Goal: Task Accomplishment & Management: Use online tool/utility

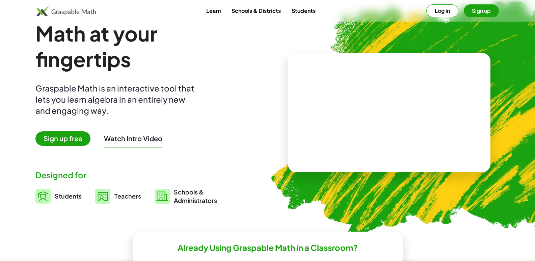
scroll to position [34, 0]
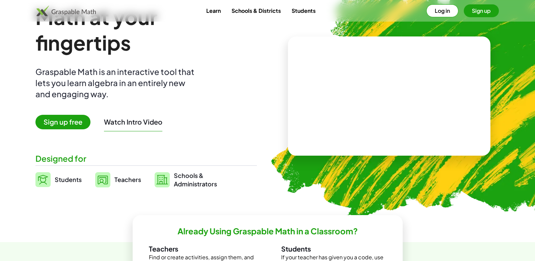
click at [139, 122] on button "Watch Intro Video" at bounding box center [133, 121] width 58 height 9
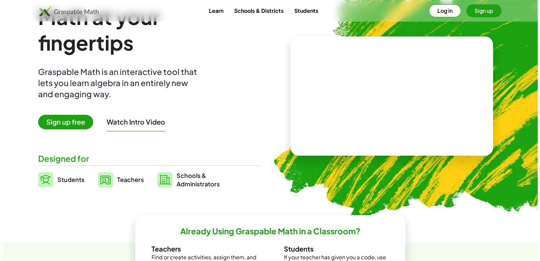
scroll to position [0, 0]
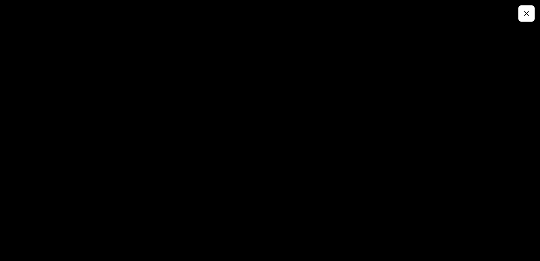
click at [526, 19] on button "button" at bounding box center [526, 13] width 16 height 16
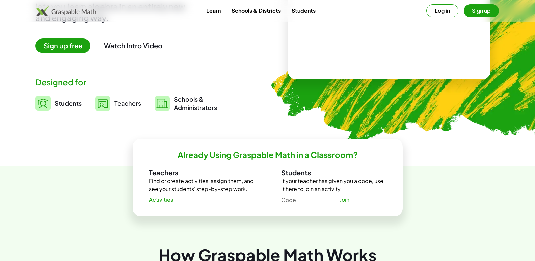
scroll to position [67, 0]
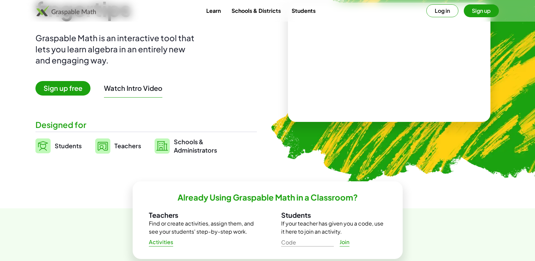
click at [67, 88] on span "Sign up free" at bounding box center [62, 88] width 55 height 15
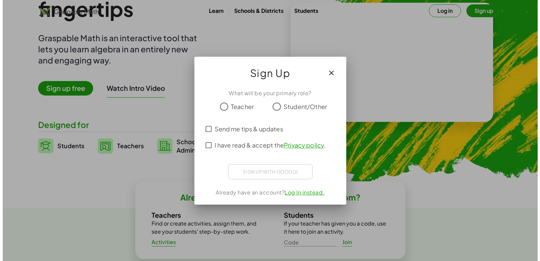
scroll to position [0, 0]
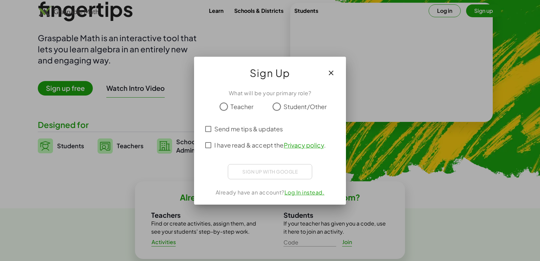
click at [240, 110] on span "Teacher" at bounding box center [242, 106] width 23 height 9
click at [222, 130] on span "Send me tips & updates" at bounding box center [248, 128] width 69 height 9
click at [223, 143] on span "I have read & accept the Privacy policy ." at bounding box center [269, 144] width 111 height 9
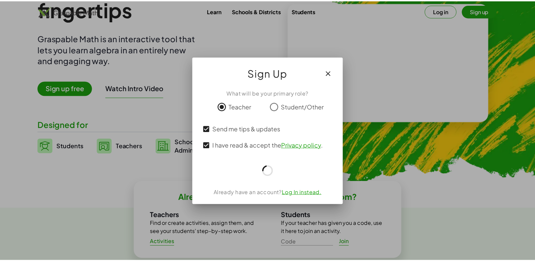
scroll to position [67, 0]
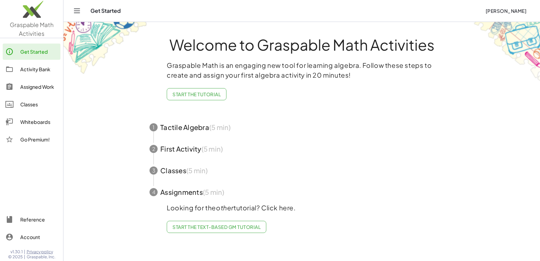
click at [186, 93] on span "Start the Tutorial" at bounding box center [196, 94] width 48 height 6
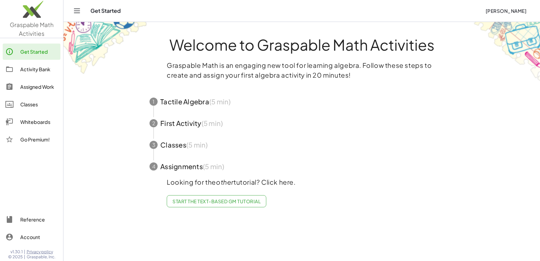
click at [185, 101] on span "button" at bounding box center [301, 102] width 321 height 22
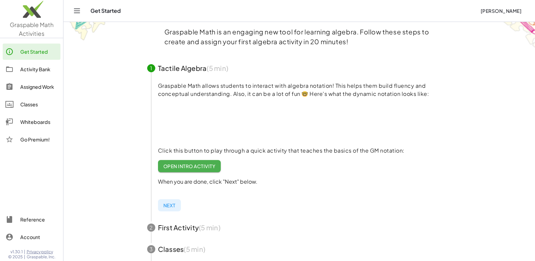
scroll to position [34, 0]
click at [178, 167] on span "Open Intro Activity" at bounding box center [189, 166] width 52 height 6
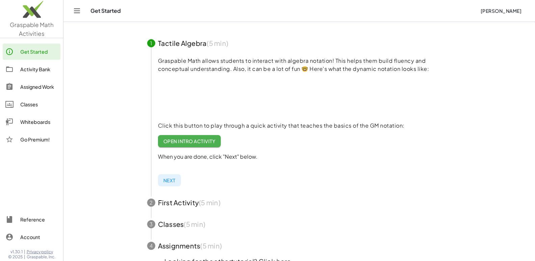
scroll to position [99, 0]
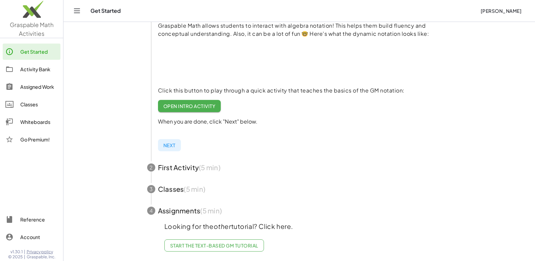
click at [177, 160] on span "button" at bounding box center [299, 168] width 321 height 22
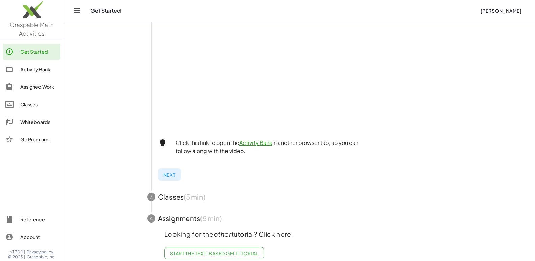
scroll to position [200, 0]
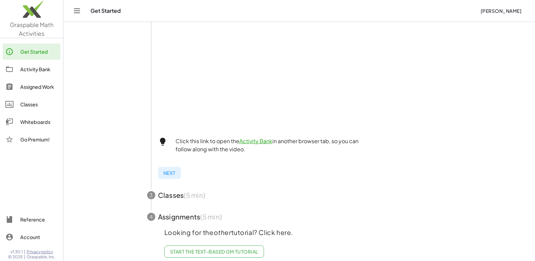
click at [170, 197] on span "button" at bounding box center [299, 195] width 321 height 22
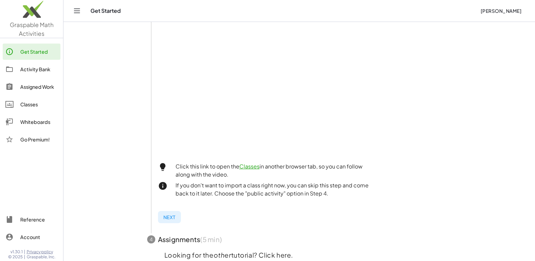
scroll to position [206, 0]
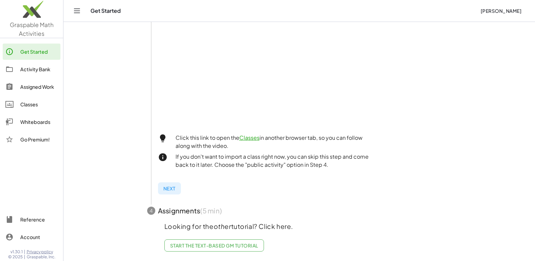
click at [174, 207] on span "button" at bounding box center [299, 211] width 321 height 22
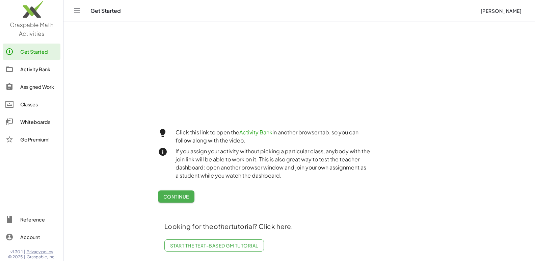
scroll to position [233, 0]
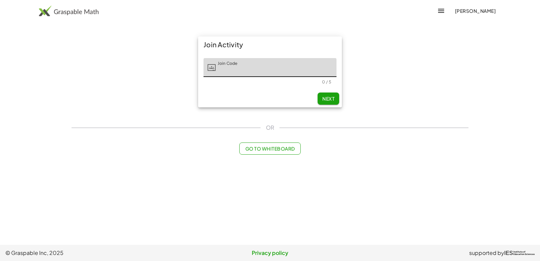
click at [263, 153] on button "Go to Whiteboard" at bounding box center [269, 148] width 61 height 12
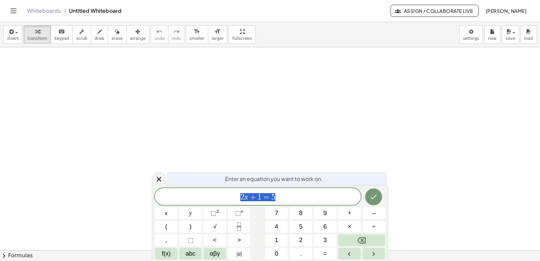
scroll to position [67, 0]
drag, startPoint x: 368, startPoint y: 189, endPoint x: 373, endPoint y: 195, distance: 7.9
click at [178, 207] on div at bounding box center [166, 213] width 23 height 12
click at [376, 198] on icon "Done" at bounding box center [374, 197] width 8 height 8
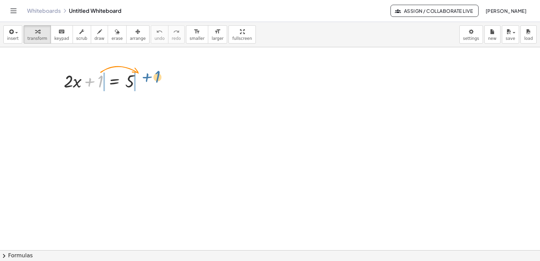
drag, startPoint x: 100, startPoint y: 85, endPoint x: 158, endPoint y: 82, distance: 57.5
click at [158, 82] on div "+ 1 + · 2 · x + 1 = 5" at bounding box center [270, 205] width 540 height 450
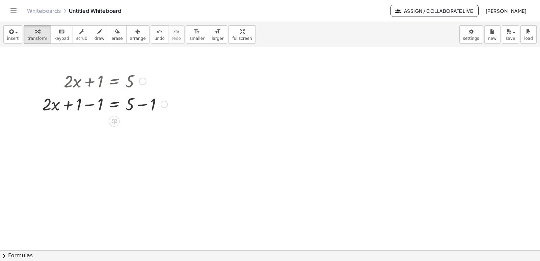
click at [86, 105] on div at bounding box center [105, 103] width 132 height 23
click at [143, 128] on div at bounding box center [105, 126] width 132 height 23
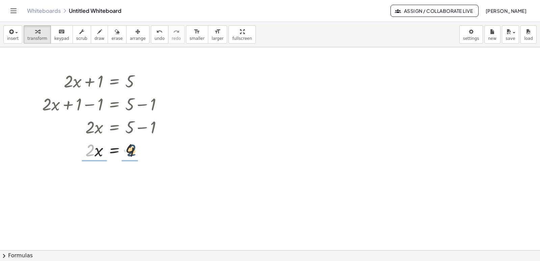
drag, startPoint x: 93, startPoint y: 155, endPoint x: 137, endPoint y: 155, distance: 43.5
click at [137, 155] on div at bounding box center [105, 149] width 132 height 23
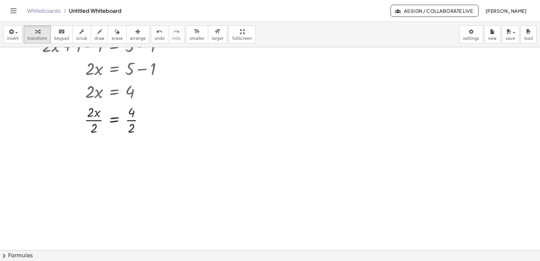
scroll to position [135, 0]
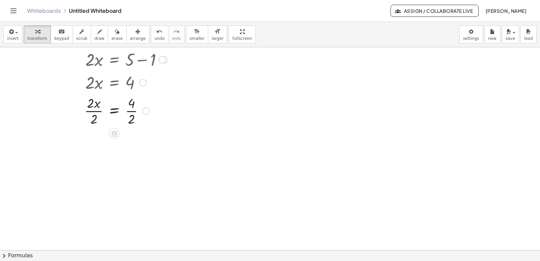
click at [96, 110] on div at bounding box center [105, 110] width 132 height 34
click at [132, 116] on div at bounding box center [105, 110] width 132 height 34
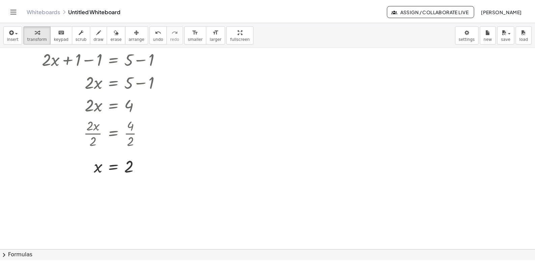
scroll to position [101, 0]
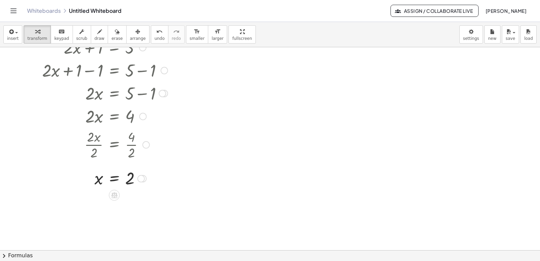
click at [131, 176] on div at bounding box center [105, 178] width 132 height 22
click at [141, 180] on div at bounding box center [140, 178] width 7 height 7
click at [141, 180] on div "Transform line Copy line as LaTeX Copy derivation as LaTeX Expand new lines: On" at bounding box center [140, 178] width 7 height 7
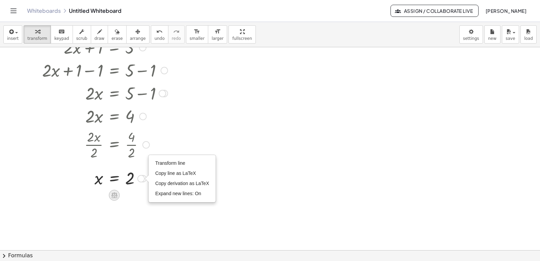
click at [114, 193] on icon at bounding box center [114, 195] width 6 height 6
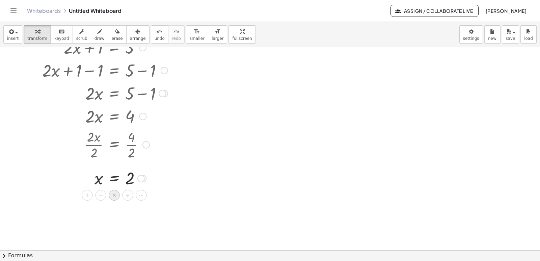
click at [114, 196] on span "×" at bounding box center [114, 195] width 4 height 10
click at [10, 12] on icon "Toggle navigation" at bounding box center [13, 11] width 8 height 8
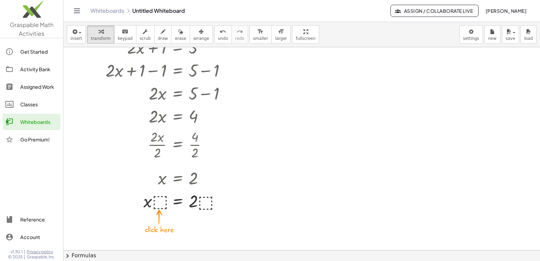
click at [28, 13] on img at bounding box center [31, 11] width 63 height 29
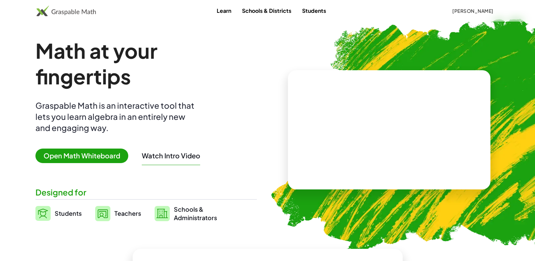
click at [311, 16] on link "Students" at bounding box center [314, 10] width 35 height 12
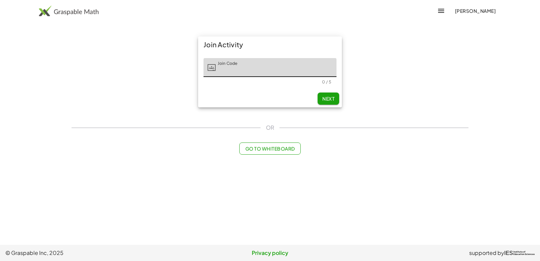
drag, startPoint x: 246, startPoint y: 71, endPoint x: 243, endPoint y: 77, distance: 7.2
click at [246, 71] on input "Join Code" at bounding box center [276, 67] width 121 height 19
click at [233, 73] on input "Join Code" at bounding box center [276, 67] width 121 height 19
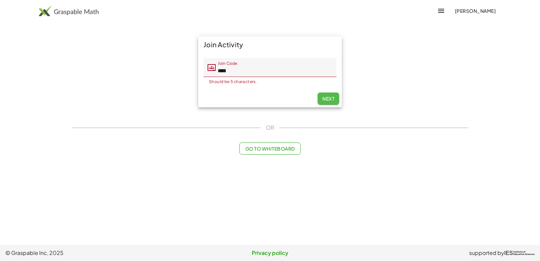
drag, startPoint x: 331, startPoint y: 102, endPoint x: 269, endPoint y: 100, distance: 62.5
click at [269, 100] on div "Next" at bounding box center [270, 99] width 144 height 18
click at [232, 72] on input "****" at bounding box center [276, 67] width 121 height 19
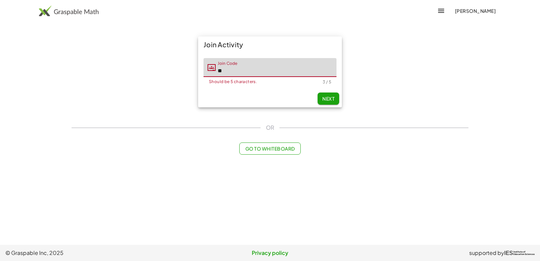
type input "*"
click at [237, 72] on input "Join Code" at bounding box center [276, 67] width 121 height 19
